Goal: Task Accomplishment & Management: Manage account settings

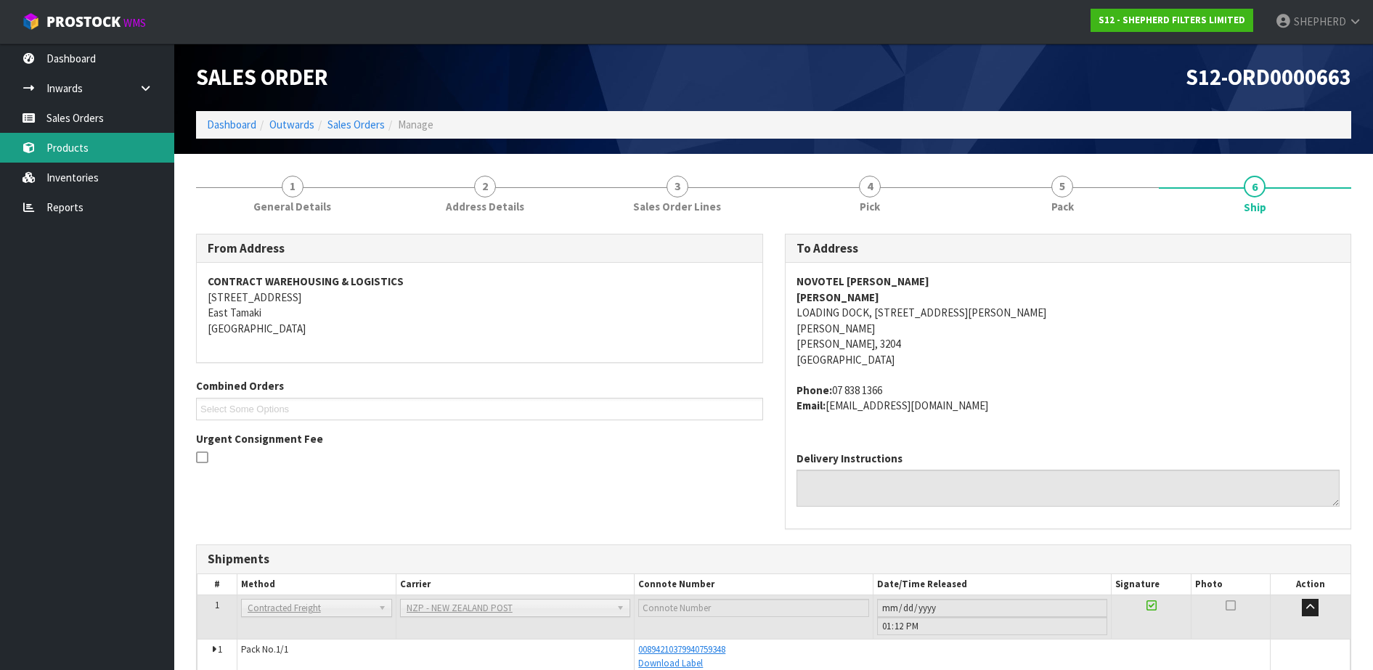
scroll to position [73, 0]
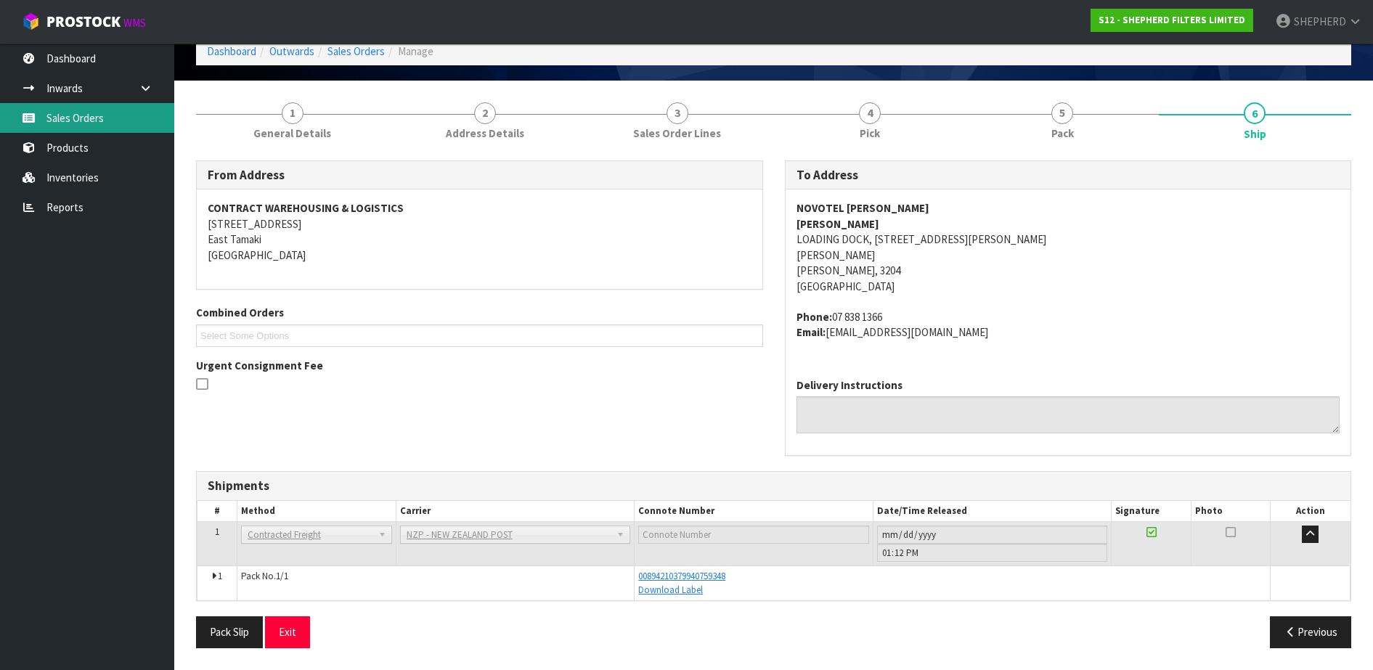
click at [49, 129] on link "Sales Orders" at bounding box center [87, 118] width 174 height 30
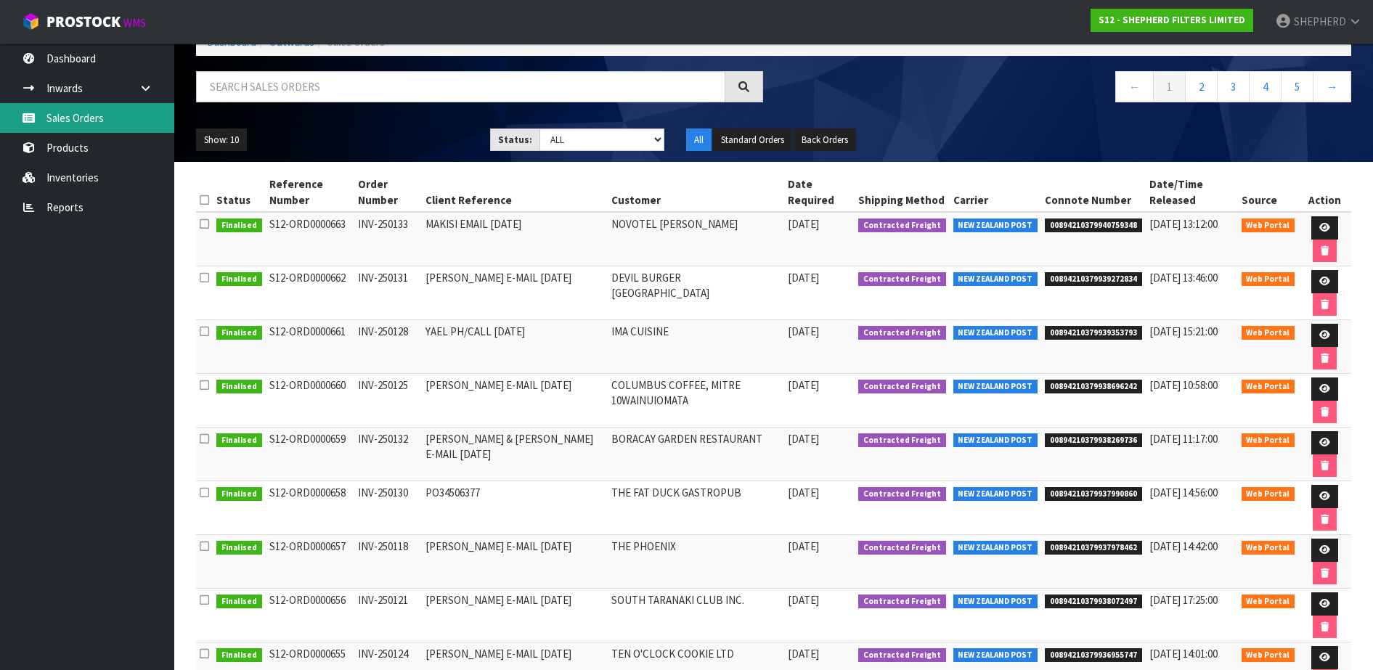
scroll to position [91, 0]
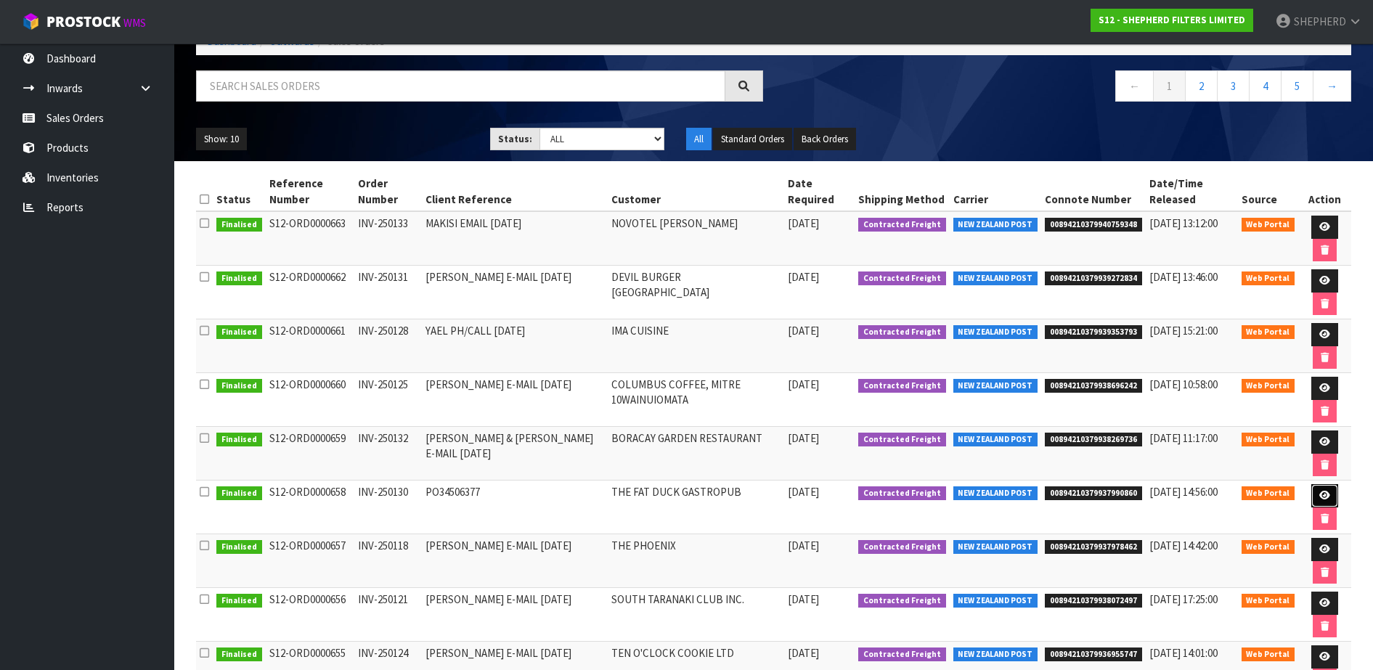
click at [1324, 497] on icon at bounding box center [1324, 495] width 11 height 9
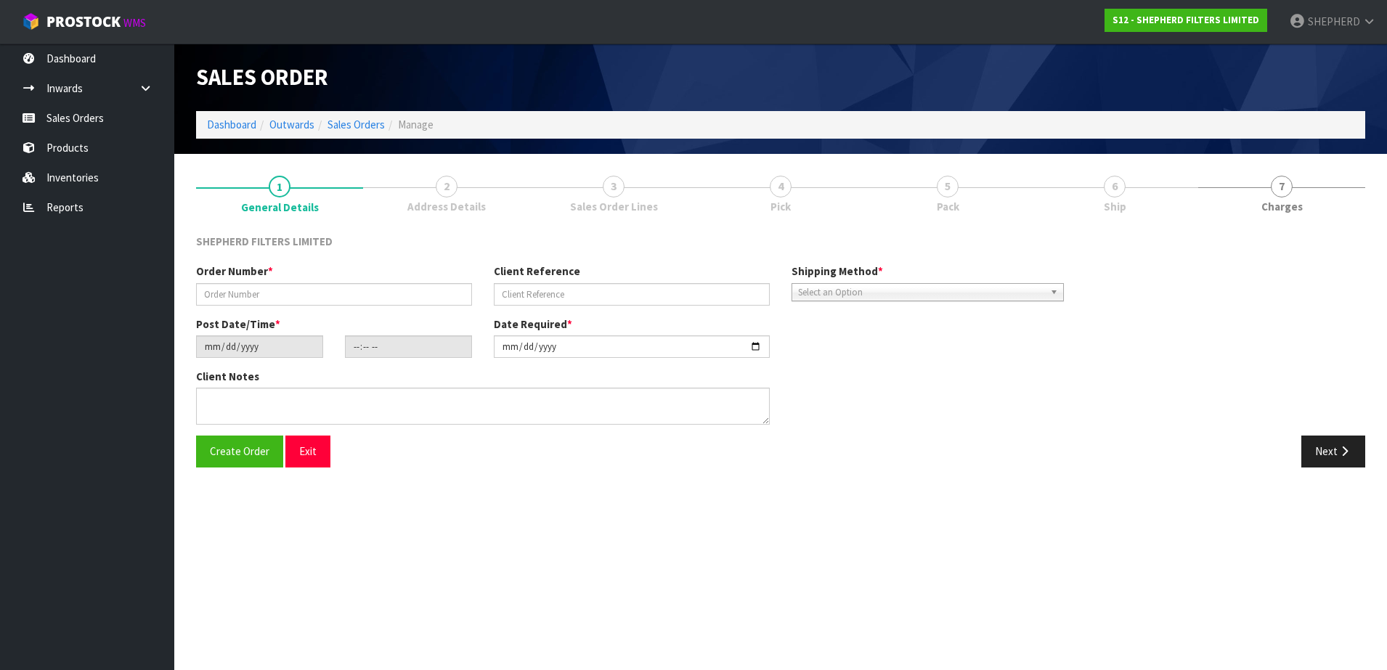
type input "INV-250130"
type input "PO34506377"
type input "[DATE]"
type input "17:13:00.000"
type input "[DATE]"
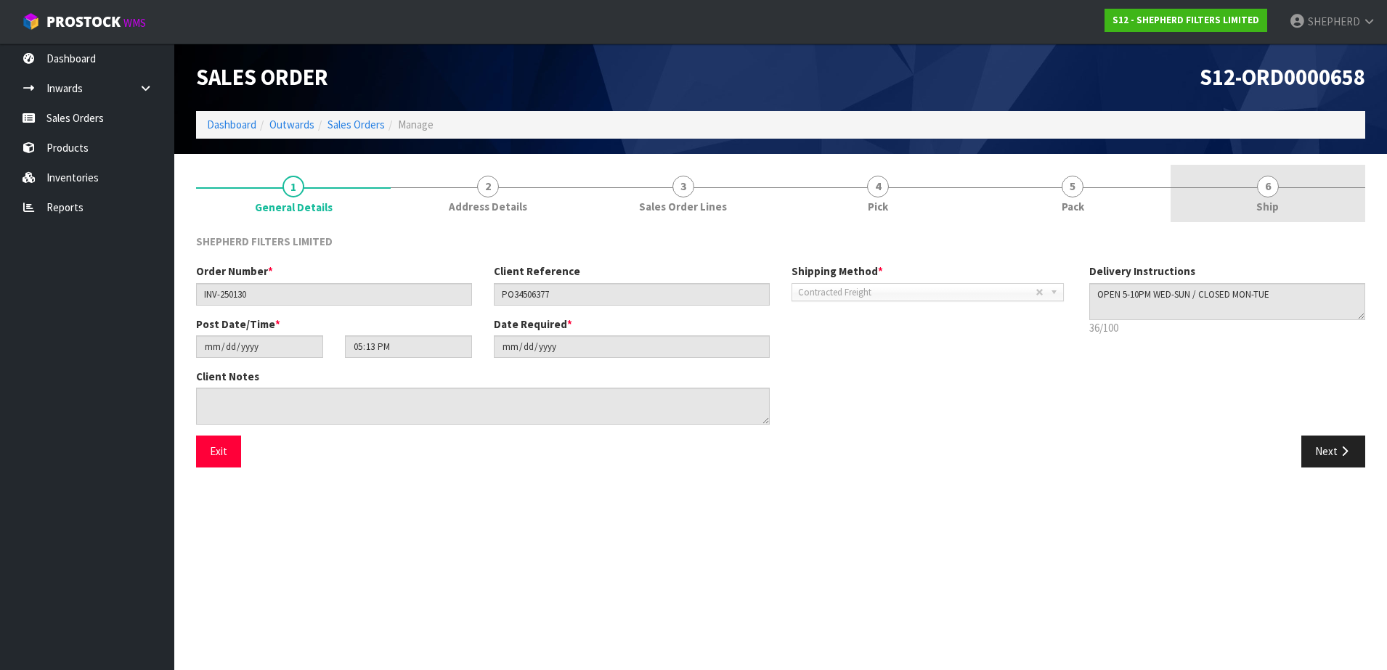
click at [1271, 187] on span "6" at bounding box center [1268, 187] width 22 height 22
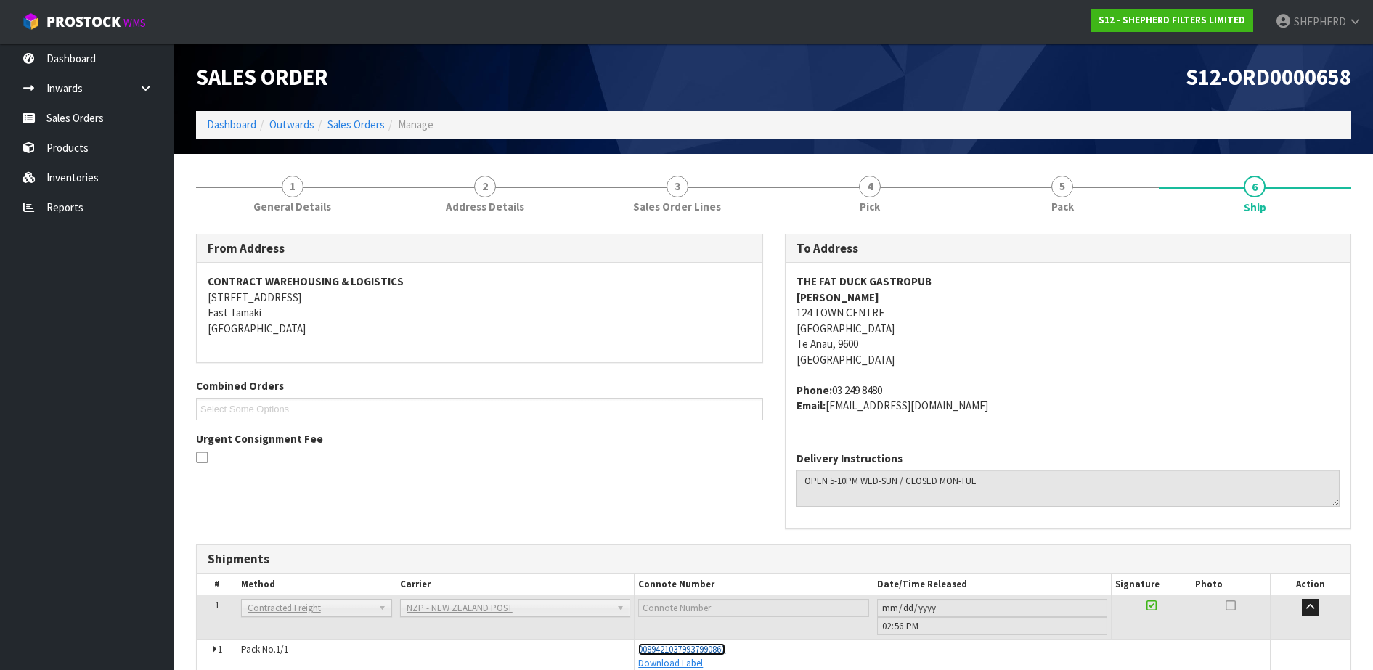
click at [688, 649] on span "00894210379937990860" at bounding box center [681, 649] width 87 height 12
